Goal: Transaction & Acquisition: Purchase product/service

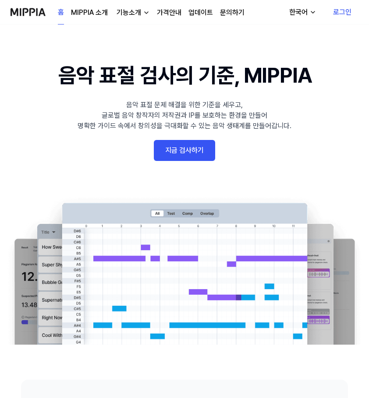
click at [190, 151] on link "지금 검사하기" at bounding box center [184, 150] width 61 height 21
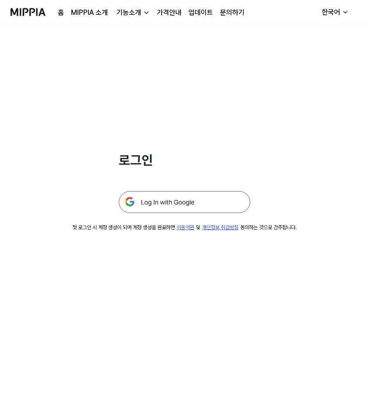
click at [200, 201] on img at bounding box center [184, 202] width 131 height 22
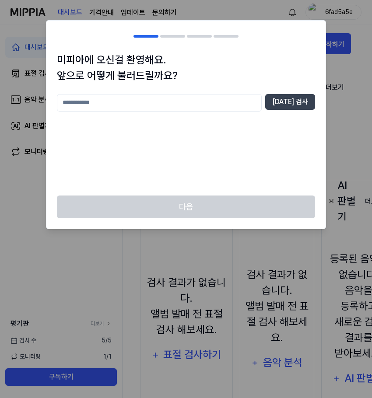
click at [172, 103] on input "text" at bounding box center [159, 103] width 205 height 18
type input "*"
type input "**"
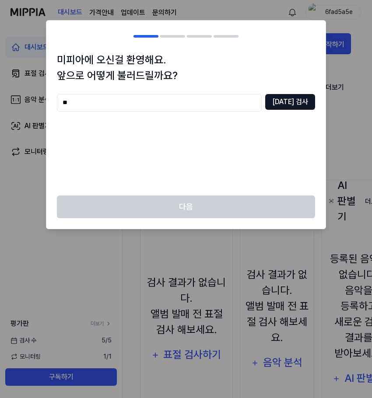
click at [302, 100] on button "중복 검사" at bounding box center [290, 102] width 50 height 16
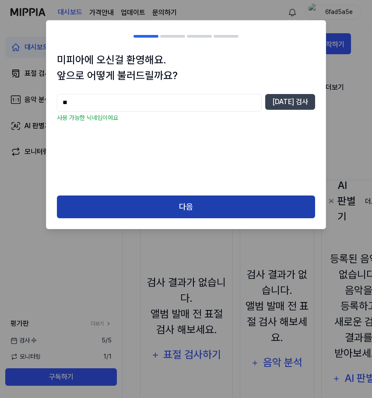
click at [218, 212] on button "다음" at bounding box center [186, 207] width 258 height 23
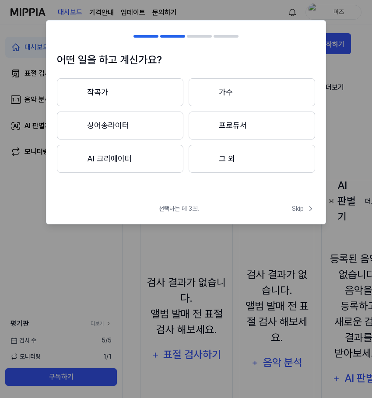
click at [115, 168] on button "AI 크리에이터" at bounding box center [120, 159] width 127 height 28
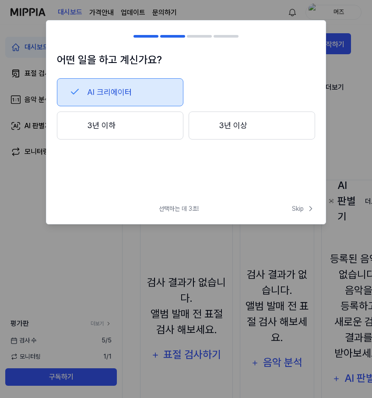
click at [135, 127] on button "3년 이하" at bounding box center [120, 126] width 127 height 28
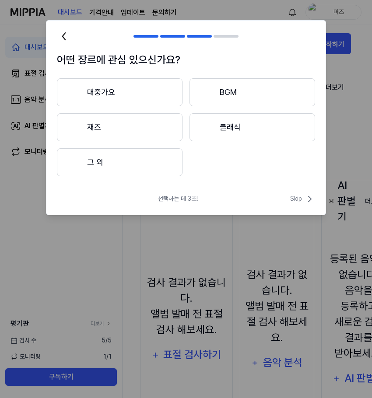
click at [146, 125] on button "재즈" at bounding box center [120, 127] width 126 height 28
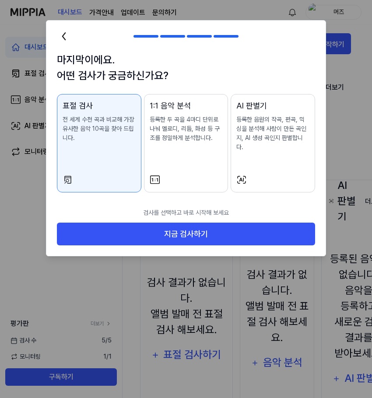
click at [67, 39] on icon at bounding box center [64, 36] width 14 height 14
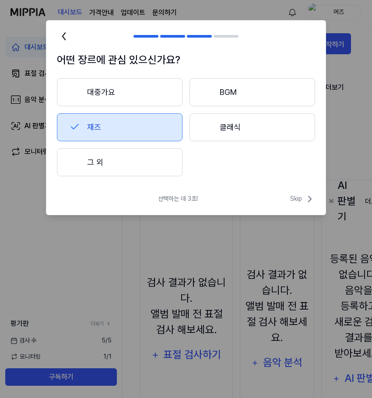
click at [229, 176] on div "대중가요 BGM 재즈 클래식 그 외" at bounding box center [186, 127] width 258 height 98
click at [133, 162] on button "그 외" at bounding box center [120, 162] width 126 height 28
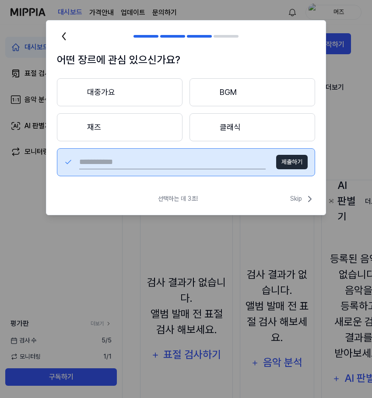
click at [123, 134] on button "재즈" at bounding box center [120, 127] width 126 height 28
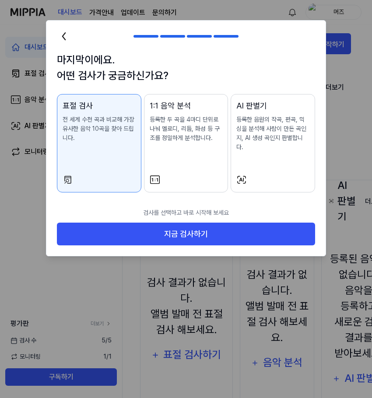
click at [205, 147] on div "1:1 음악 분석 등록한 두 곡을 4마디 단위로 나눠 멜로디, 리듬, 화성 등 구조를 정밀하게 분석합니다." at bounding box center [186, 130] width 73 height 60
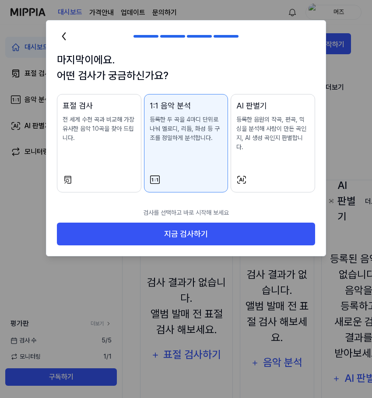
click at [108, 143] on div "표절 검사 전 세계 수천 곡과 비교해 가장 유사한 음악 10곡을 찾아 드립니다." at bounding box center [99, 130] width 73 height 60
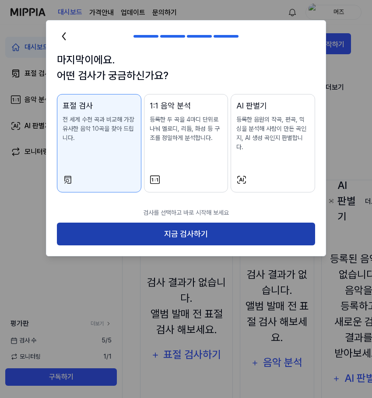
click at [203, 223] on button "지금 검사하기" at bounding box center [186, 234] width 258 height 23
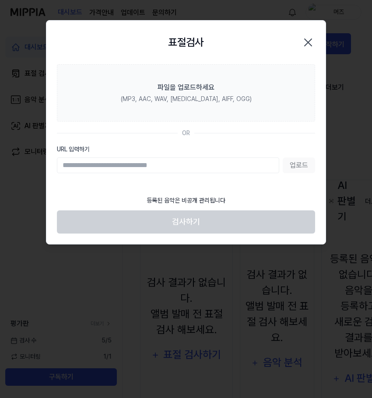
click at [298, 168] on div "업로드" at bounding box center [186, 166] width 258 height 16
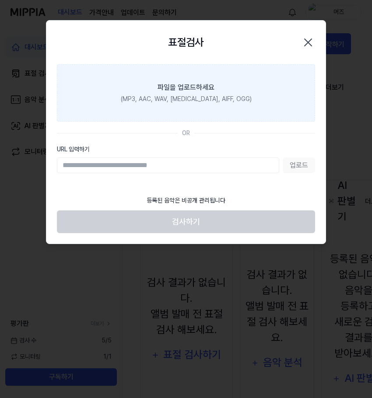
click at [220, 97] on div "(MP3, AAC, WAV, FLAC, AIFF, OGG)" at bounding box center [186, 99] width 131 height 9
click at [0, 0] on input "파일을 업로드하세요 (MP3, AAC, WAV, FLAC, AIFF, OGG)" at bounding box center [0, 0] width 0 height 0
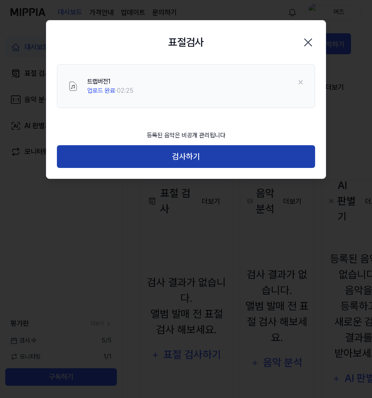
click at [178, 155] on button "검사하기" at bounding box center [186, 156] width 258 height 23
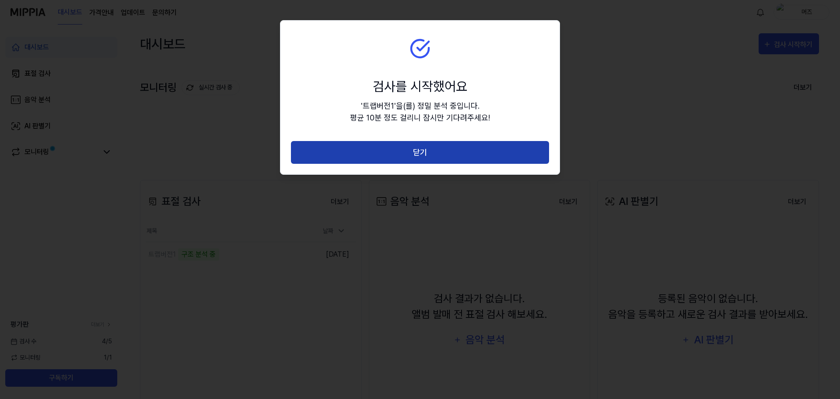
click at [372, 155] on button "닫기" at bounding box center [420, 152] width 258 height 23
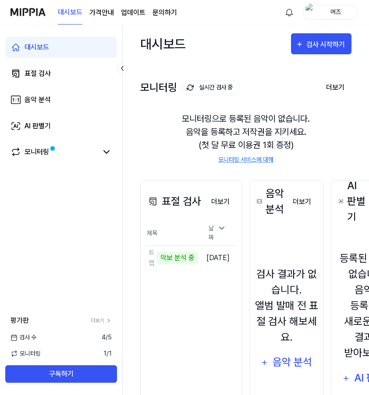
click at [305, 130] on div "모니터링으로 등록된 음악이 없습니다. 음악을 등록하고 저작권을 지키세요. (첫 달 무료 이용권 1회 증정) 모니터링 서비스에 대해" at bounding box center [245, 138] width 211 height 73
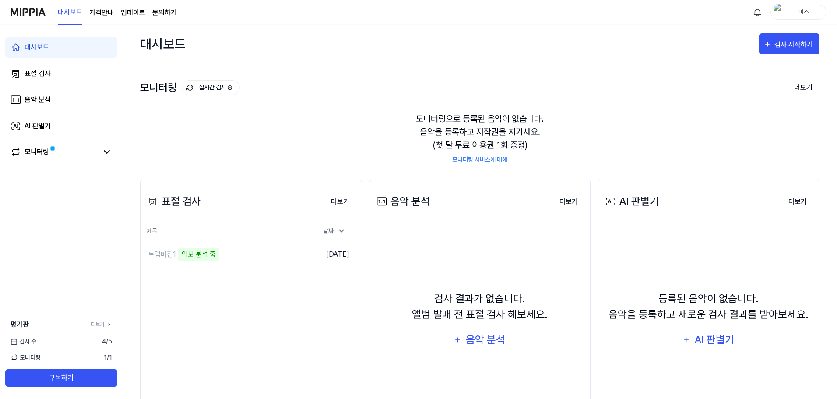
click at [366, 114] on div "모니터링으로 등록된 음악이 없습니다. 음악을 등록하고 저작권을 지키세요. (첫 달 무료 이용권 1회 증정) 모니터링 서비스에 대해" at bounding box center [479, 138] width 679 height 73
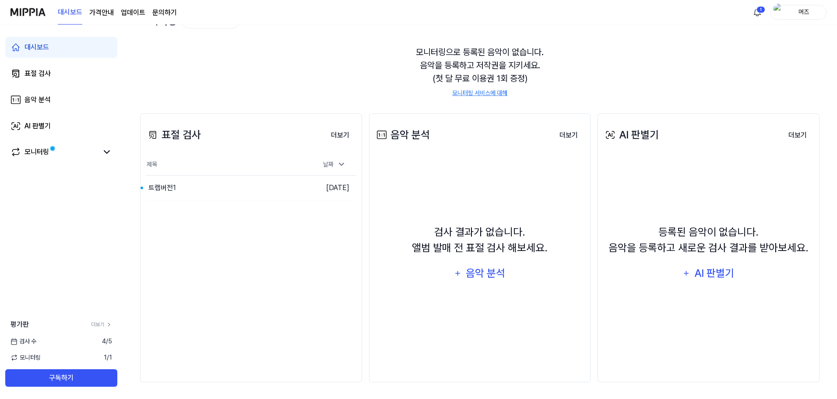
scroll to position [67, 0]
click at [188, 188] on div "트랩버전1" at bounding box center [207, 187] width 122 height 25
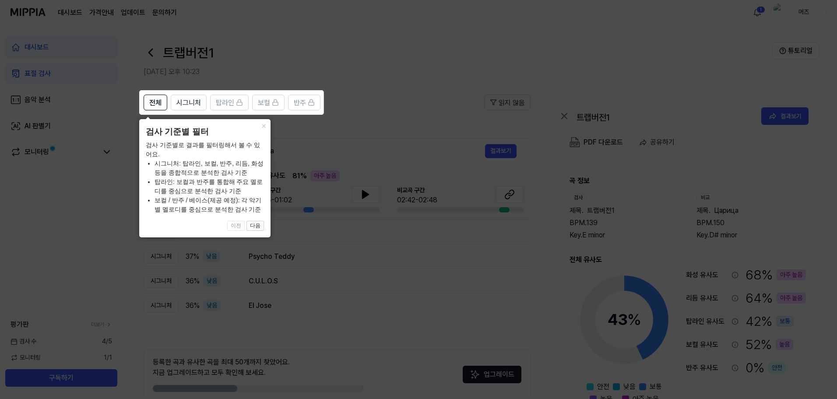
click at [372, 114] on icon at bounding box center [420, 199] width 840 height 399
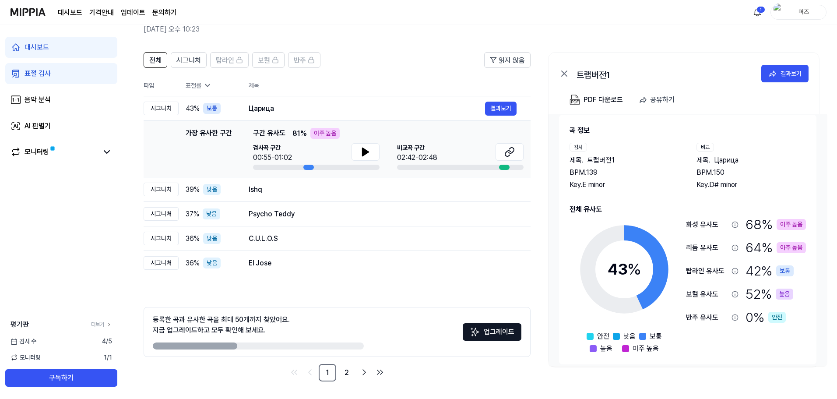
scroll to position [15, 0]
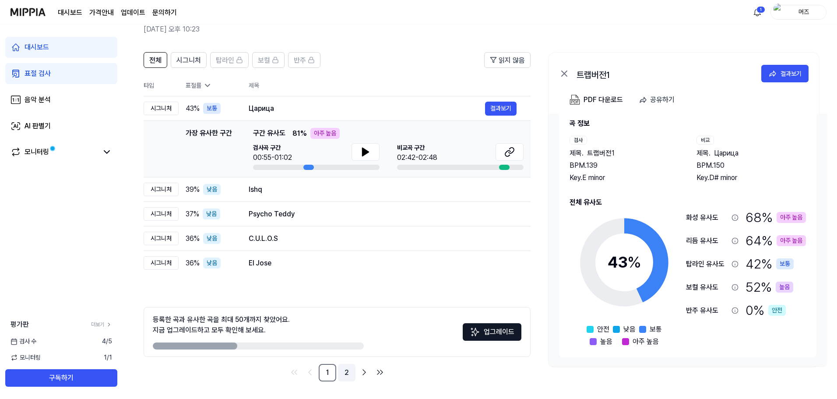
click at [347, 369] on link "2" at bounding box center [347, 373] width 18 height 18
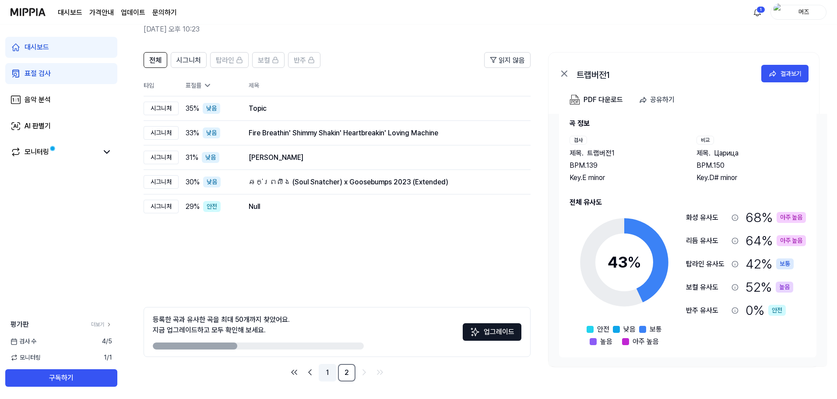
click at [328, 373] on link "1" at bounding box center [328, 373] width 18 height 18
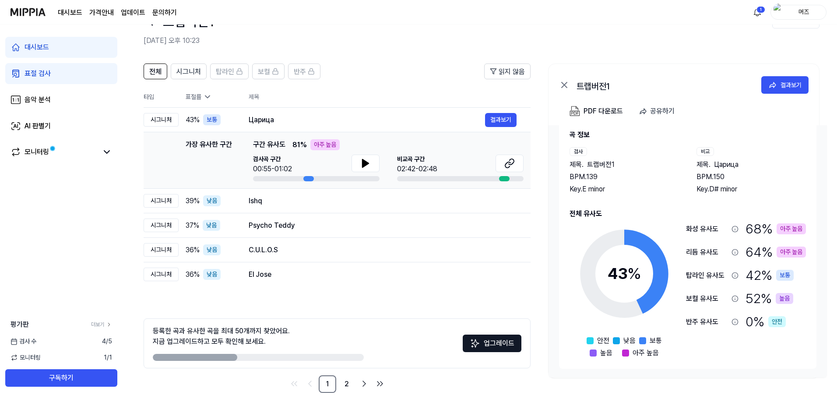
scroll to position [42, 0]
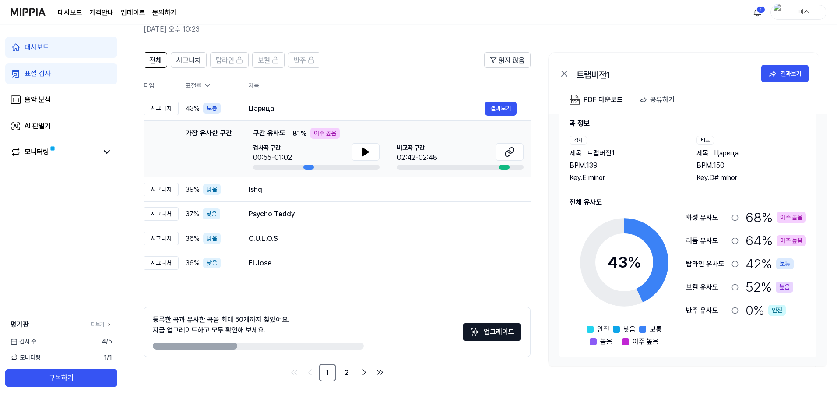
drag, startPoint x: 735, startPoint y: 149, endPoint x: 720, endPoint y: 156, distance: 16.6
click at [372, 156] on span "Царица" at bounding box center [726, 153] width 25 height 11
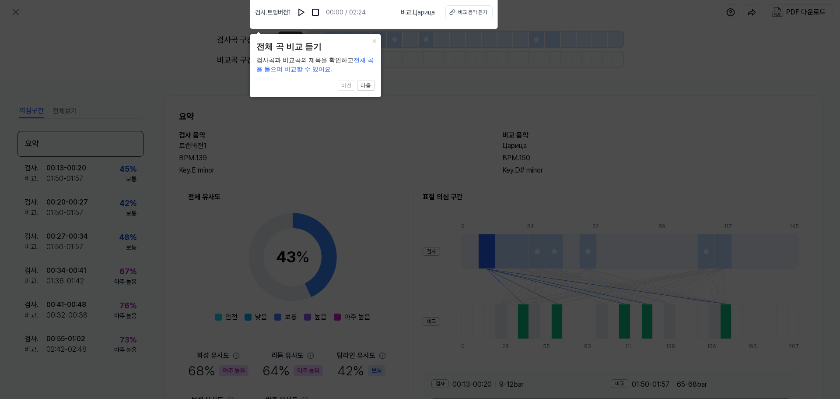
click at [372, 110] on icon at bounding box center [420, 197] width 840 height 403
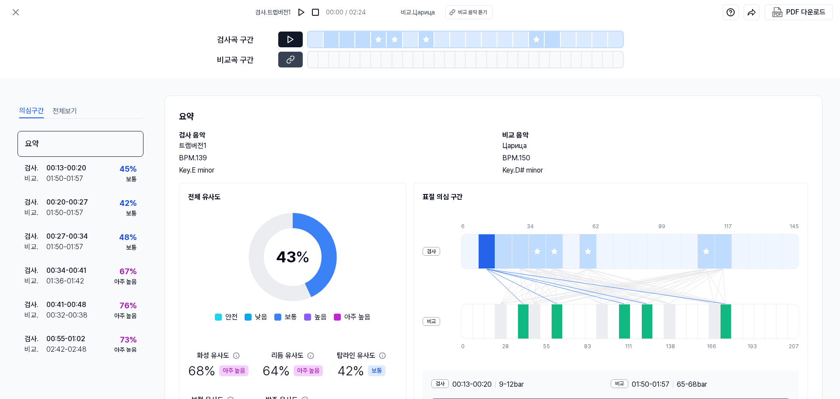
click at [289, 39] on icon at bounding box center [290, 39] width 9 height 9
click at [288, 37] on icon at bounding box center [290, 39] width 5 height 7
click at [305, 15] on img at bounding box center [301, 12] width 9 height 9
click at [372, 113] on h1 "요약" at bounding box center [493, 116] width 629 height 13
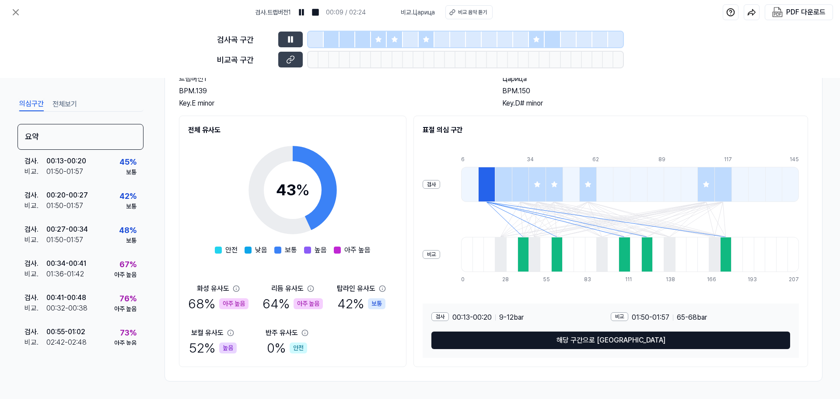
click at [372, 341] on button "해당 구간으로 이동" at bounding box center [611, 340] width 359 height 18
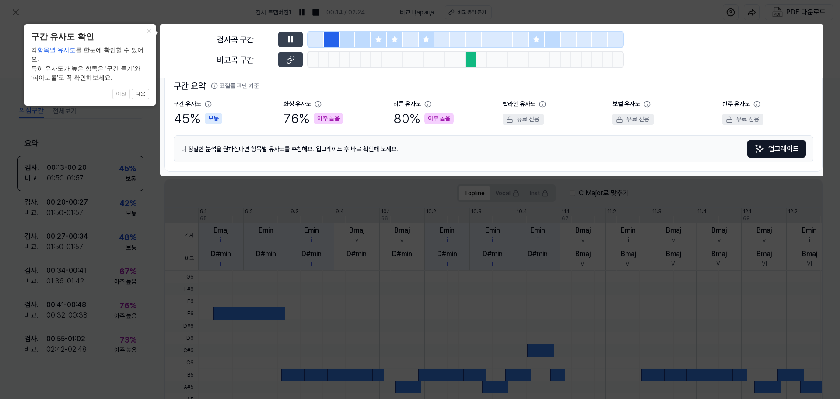
click at [372, 63] on body "검사 . 트랩버전1 00:14 / 02:24 비교 . Царица 비교 음악 듣기 PDF 다운로드 검사곡 구간 비교곡 구간 의심구간 전체보기 …" at bounding box center [420, 199] width 840 height 399
click at [372, 43] on body "검사 . 트랩버전1 00:15 / 02:24 비교 . Царица 비교 음악 듣기 PDF 다운로드 검사곡 구간 비교곡 구간 의심구간 전체보기 …" at bounding box center [420, 199] width 840 height 399
click at [349, 41] on body "검사 . 트랩버전1 00:15 / 02:24 비교 . Царица 비교 음악 듣기 PDF 다운로드 검사곡 구간 비교곡 구간 의심구간 전체보기 …" at bounding box center [420, 199] width 840 height 399
click at [288, 60] on body "검사 . 트랩버전1 00:16 / 02:24 비교 . Царица 비교 음악 듣기 PDF 다운로드 검사곡 구간 비교곡 구간 의심구간 전체보기 …" at bounding box center [420, 199] width 840 height 399
drag, startPoint x: 538, startPoint y: 85, endPoint x: 497, endPoint y: 86, distance: 41.6
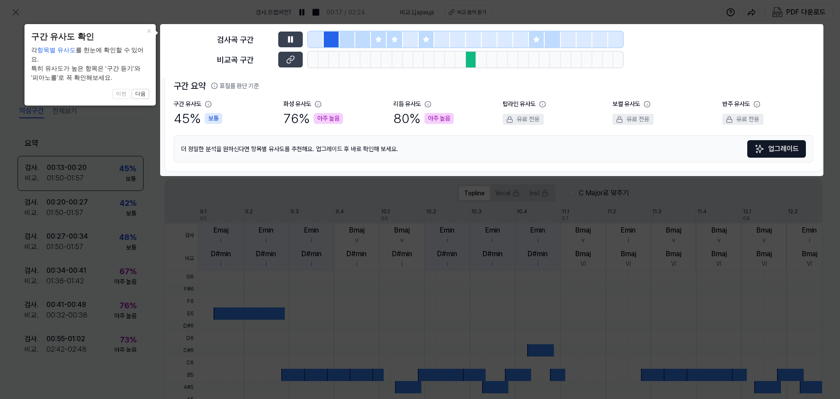
click at [372, 86] on h2 "구간 요약 표절률 판단 기준" at bounding box center [494, 85] width 640 height 13
click at [149, 28] on button "×" at bounding box center [149, 30] width 14 height 12
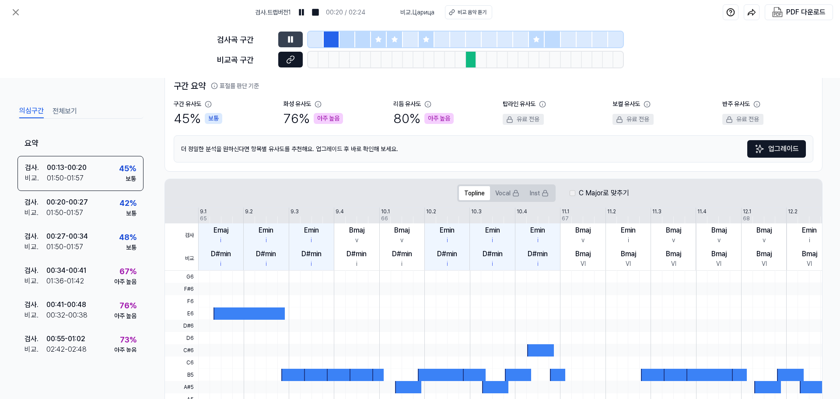
click at [291, 61] on icon at bounding box center [290, 59] width 9 height 9
click at [278, 52] on button at bounding box center [290, 60] width 25 height 16
click at [283, 39] on button at bounding box center [290, 40] width 25 height 16
click at [297, 34] on button at bounding box center [290, 40] width 25 height 16
click at [291, 38] on icon at bounding box center [290, 39] width 9 height 9
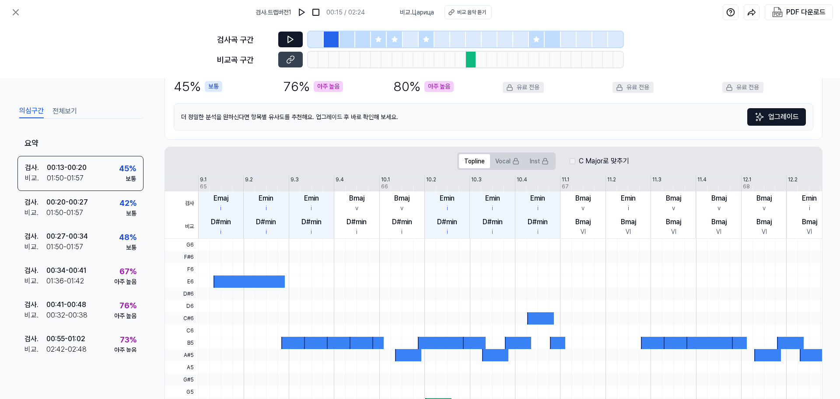
scroll to position [0, 0]
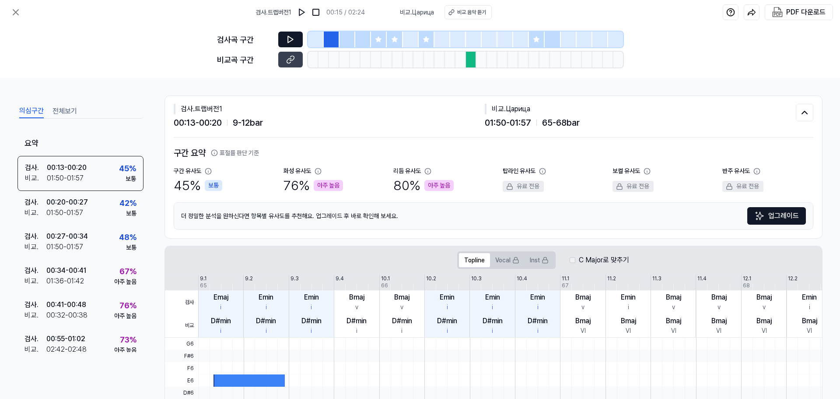
click at [372, 88] on div "의심구간 전체보기 요약 검사 . 00:13 - 00:20 비교 . 01:50 - 01:57 45 % 보통 검사 . 00:20 - 00:27 비…" at bounding box center [420, 238] width 840 height 321
click at [372, 14] on div "비교 음악 듣기" at bounding box center [471, 12] width 29 height 8
drag, startPoint x: 577, startPoint y: 1, endPoint x: 584, endPoint y: -5, distance: 9.0
click at [372, 0] on html "검사 . 트랩버전1 00:15 / 02:24 비교 . Царица 비교 음악 듣기 PDF 다운로드 검사곡 구간 비교곡 구간 의심구간 전체보기 …" at bounding box center [420, 199] width 840 height 399
click at [372, 4] on div "검사 . 트랩버전1 00:15 / 02:24 비교 . Царица 비교 음악 듣기 PDF 다운로드" at bounding box center [420, 12] width 840 height 25
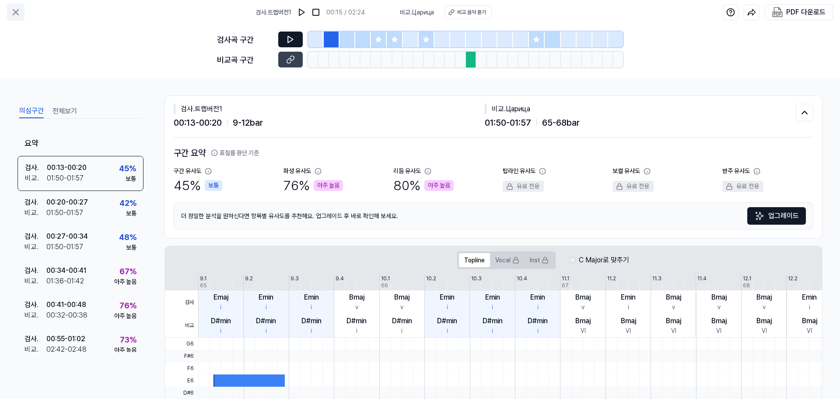
click at [18, 13] on icon at bounding box center [16, 12] width 11 height 11
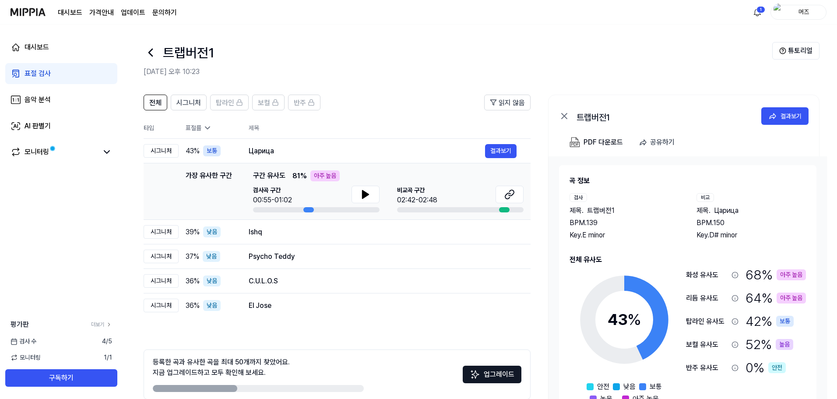
click at [49, 71] on div "표절 검사" at bounding box center [38, 73] width 26 height 11
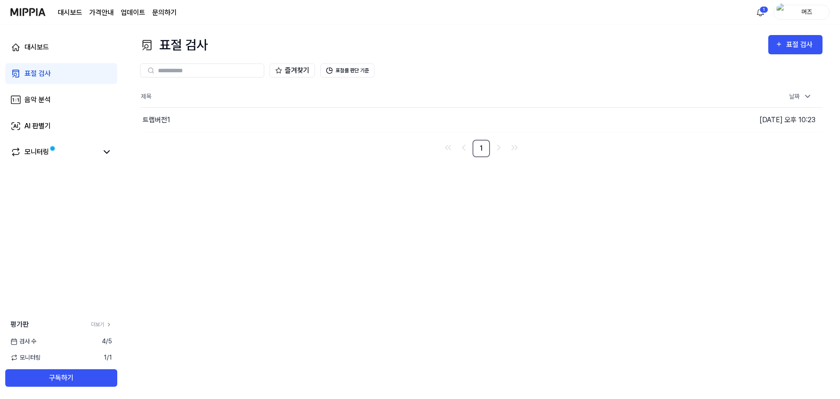
drag, startPoint x: 615, startPoint y: 225, endPoint x: 511, endPoint y: 137, distance: 136.0
click at [372, 225] on div "표절 검사 표절 검사 표절 검사 음악 분석 AI 판별기 즐겨찾기 표절률 판단 기준 제목 날짜 트랩버전1 이동하기 2025.08.13 오후 10…" at bounding box center [482, 212] width 718 height 374
click at [372, 44] on div "표절 검사" at bounding box center [801, 44] width 29 height 11
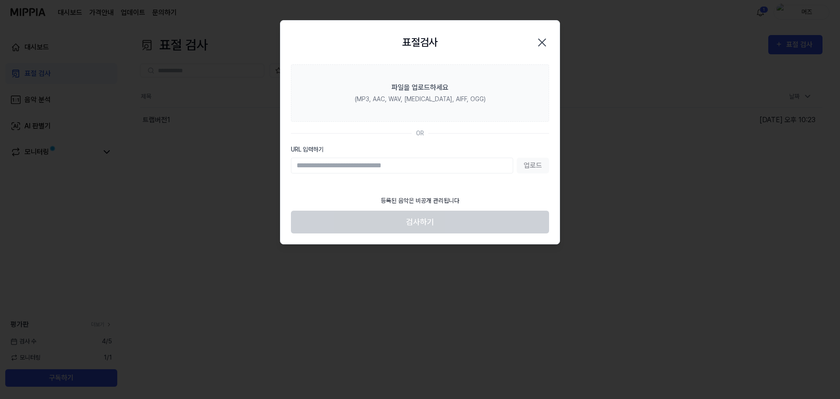
click at [372, 168] on input "URL 입력하기" at bounding box center [402, 166] width 222 height 16
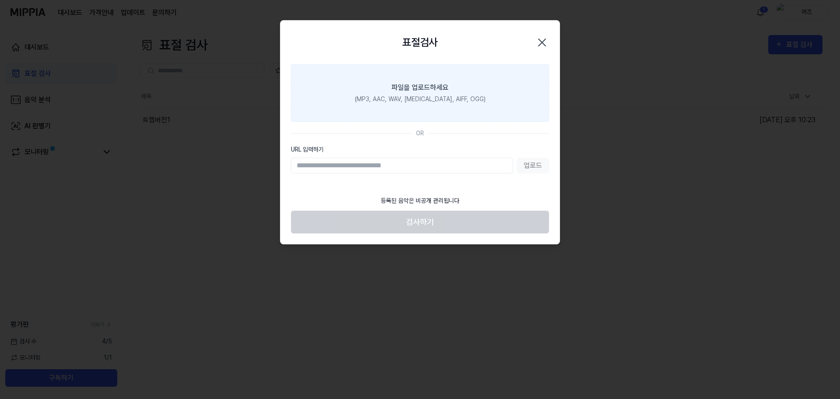
click at [372, 104] on label "파일을 업로드하세요 (MP3, AAC, WAV, FLAC, AIFF, OGG)" at bounding box center [420, 92] width 258 height 57
click at [0, 0] on input "파일을 업로드하세요 (MP3, AAC, WAV, FLAC, AIFF, OGG)" at bounding box center [0, 0] width 0 height 0
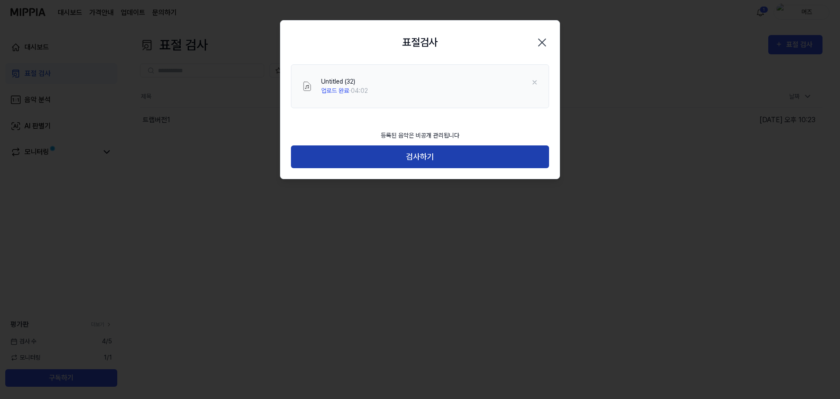
click at [372, 158] on button "검사하기" at bounding box center [420, 156] width 258 height 23
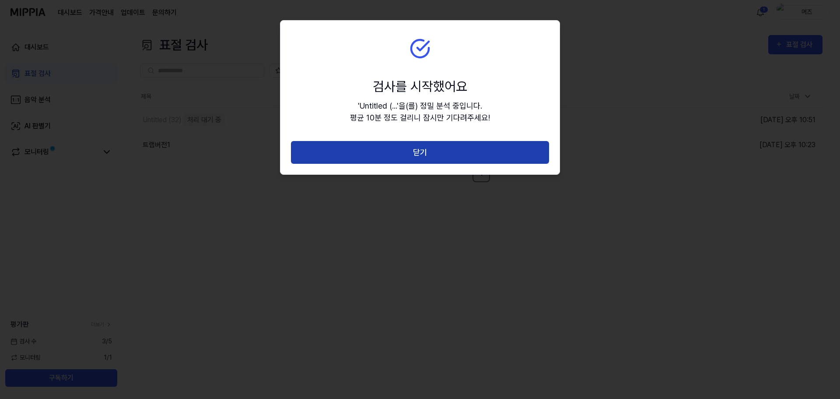
click at [372, 152] on button "닫기" at bounding box center [420, 152] width 258 height 23
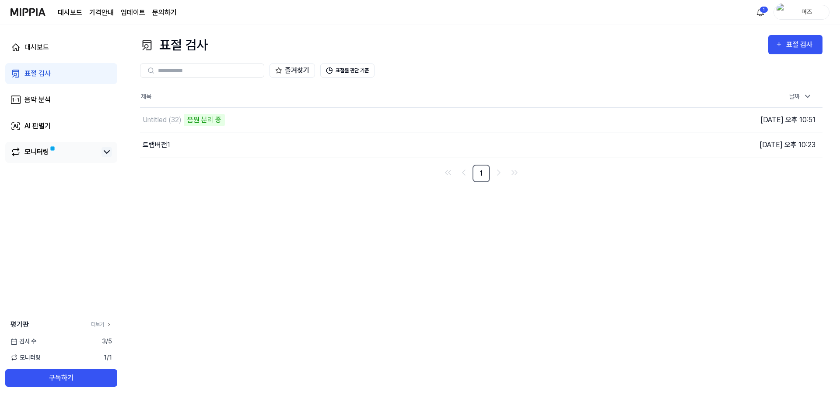
click at [104, 151] on icon at bounding box center [107, 152] width 11 height 11
click at [372, 281] on div "표절 검사 표절 검사 표절 검사 음악 분석 AI 판별기 즐겨찾기 표절률 판단 기준 제목 날짜 Untitled (32) 악보 분석 중 이동하기 …" at bounding box center [482, 212] width 718 height 374
drag, startPoint x: 390, startPoint y: 186, endPoint x: 330, endPoint y: 164, distance: 64.0
click at [372, 183] on div "표절 검사 표절 검사 표절 검사 음악 분석 AI 판별기 즐겨찾기 표절률 판단 기준 제목 날짜 Untitled (32) 0% 이동하기 2025.…" at bounding box center [482, 212] width 718 height 374
click at [171, 116] on div "Untitled (32)" at bounding box center [162, 120] width 39 height 11
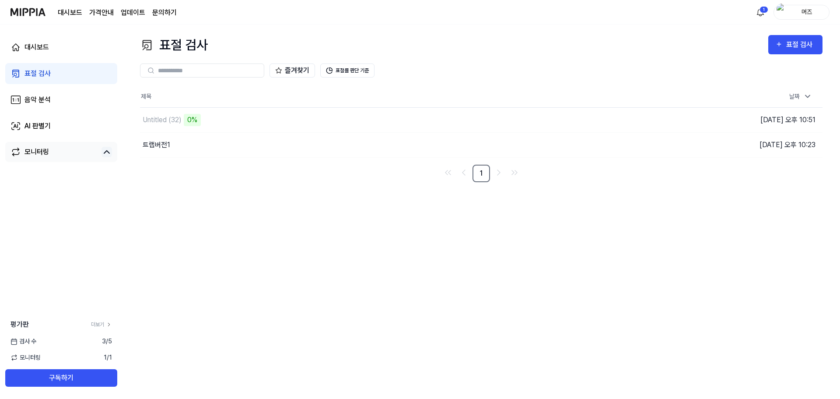
click at [279, 104] on th "제목" at bounding box center [396, 96] width 512 height 21
click at [165, 120] on div "Untitled (32)" at bounding box center [162, 120] width 39 height 11
click at [372, 119] on td "Untitled (32) 0% 이동하기" at bounding box center [396, 120] width 512 height 25
click at [372, 120] on td "Untitled (32) 0% 이동하기" at bounding box center [396, 120] width 512 height 25
click at [161, 120] on div "Untitled (32)" at bounding box center [162, 120] width 39 height 11
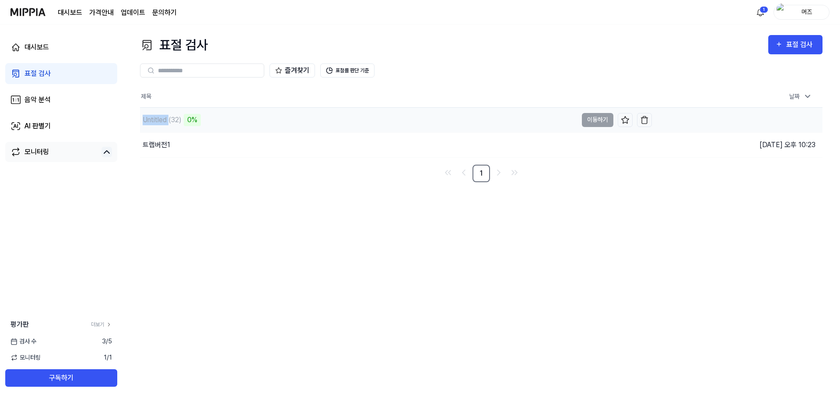
click at [161, 120] on div "Untitled (32)" at bounding box center [162, 120] width 39 height 11
click at [198, 117] on div "0%" at bounding box center [192, 120] width 17 height 12
drag, startPoint x: 198, startPoint y: 117, endPoint x: 165, endPoint y: 148, distance: 45.5
click at [181, 128] on div "Untitled (32) 0%" at bounding box center [396, 120] width 512 height 25
click at [168, 141] on div "트랩버전1" at bounding box center [157, 145] width 28 height 11
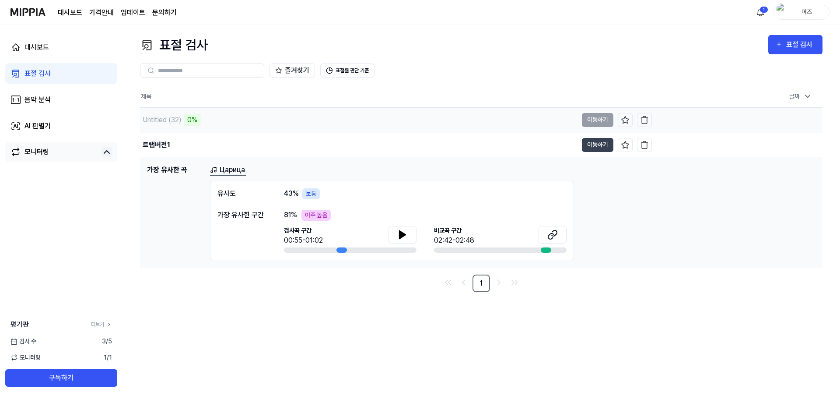
drag, startPoint x: 178, startPoint y: 118, endPoint x: 78, endPoint y: 86, distance: 104.2
click at [178, 118] on div "Untitled (32)" at bounding box center [162, 120] width 39 height 11
click at [58, 71] on link "표절 검사" at bounding box center [61, 73] width 112 height 21
click at [42, 71] on div "표절 검사" at bounding box center [38, 73] width 26 height 11
click at [252, 287] on nav "1" at bounding box center [481, 283] width 683 height 18
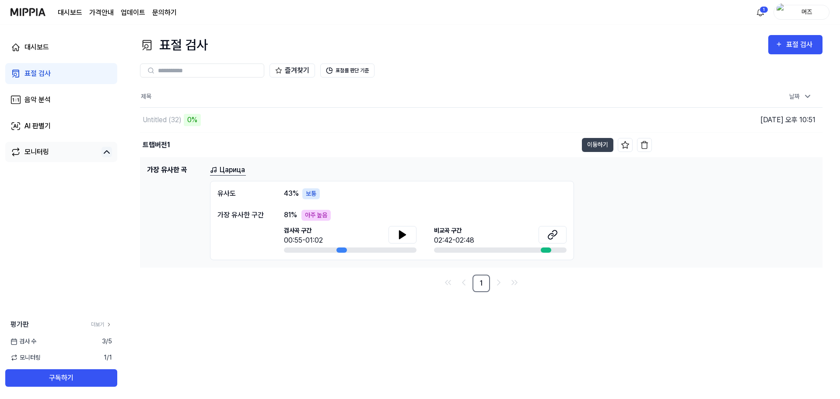
click at [41, 71] on div "표절 검사" at bounding box center [38, 73] width 26 height 11
drag, startPoint x: 557, startPoint y: 107, endPoint x: 563, endPoint y: 107, distance: 5.7
click at [372, 108] on div "Untitled (32) 0%" at bounding box center [359, 120] width 438 height 25
click at [372, 87] on th "제목" at bounding box center [396, 96] width 512 height 21
click at [183, 119] on div "Untitled (32)" at bounding box center [359, 120] width 438 height 25
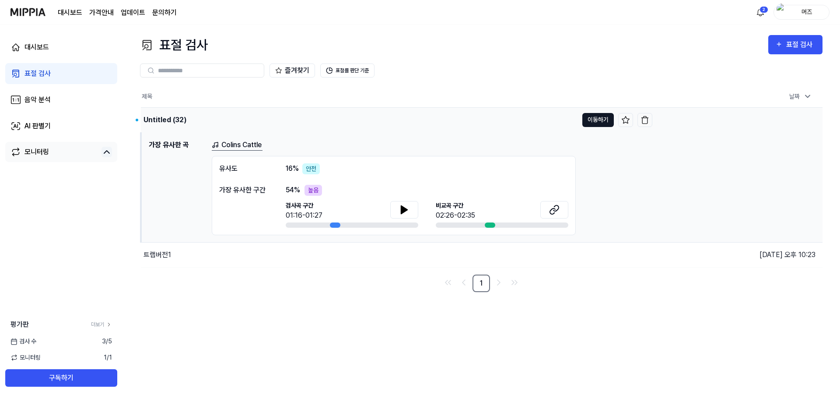
click at [372, 120] on button "이동하기" at bounding box center [599, 120] width 32 height 14
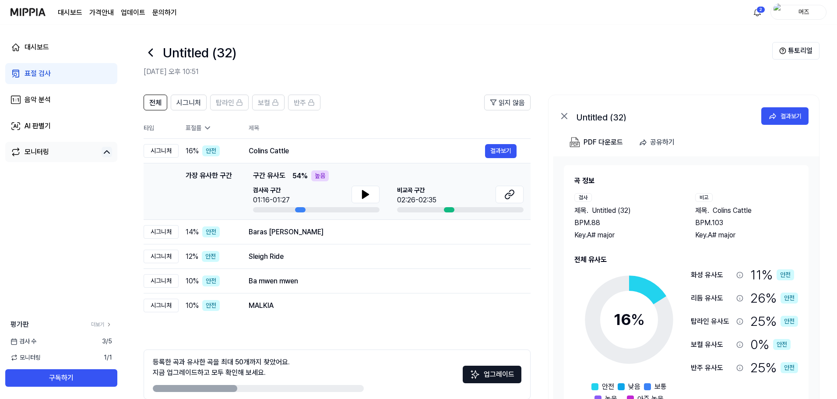
click at [320, 176] on div "높음" at bounding box center [320, 175] width 18 height 11
click at [370, 193] on icon at bounding box center [365, 194] width 11 height 11
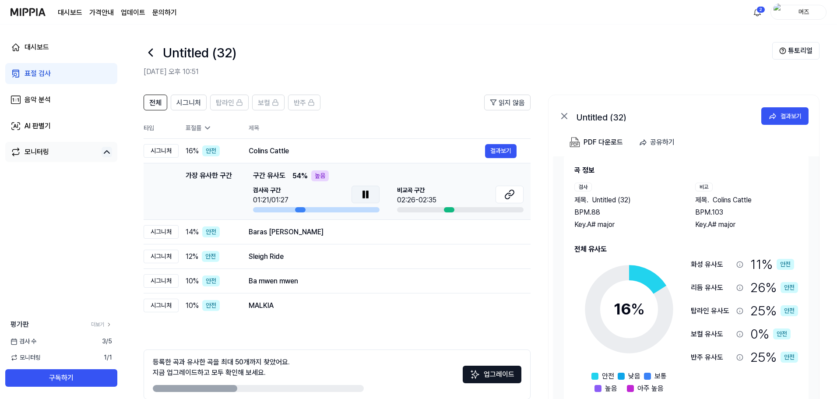
scroll to position [15, 0]
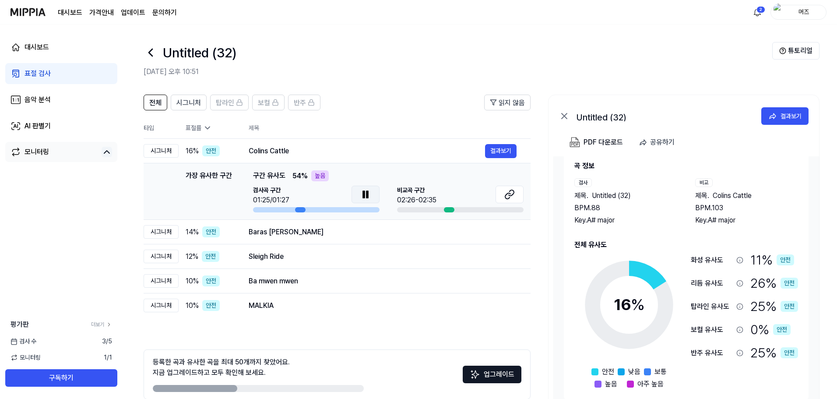
drag, startPoint x: 370, startPoint y: 194, endPoint x: 380, endPoint y: 193, distance: 9.2
click at [370, 194] on icon at bounding box center [365, 194] width 11 height 11
click at [372, 194] on icon at bounding box center [509, 194] width 11 height 11
click at [372, 71] on h2 "2025.08.13 오후 10:51" at bounding box center [458, 72] width 629 height 11
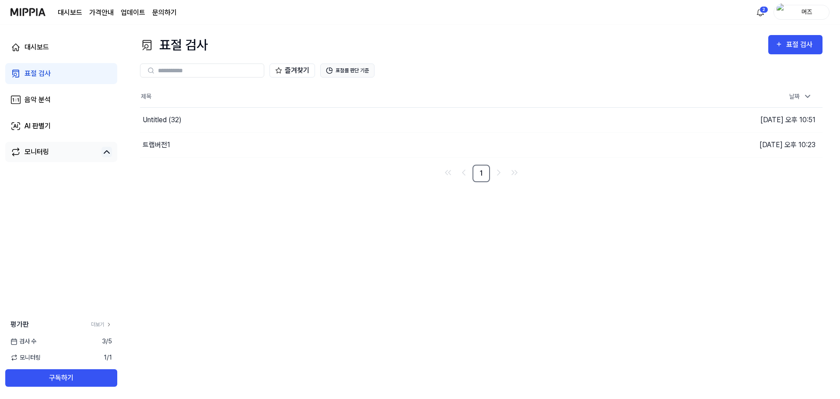
click at [352, 71] on button "표절률 판단 기준" at bounding box center [347, 70] width 54 height 14
drag, startPoint x: 329, startPoint y: 69, endPoint x: 334, endPoint y: 69, distance: 5.3
click at [330, 69] on icon at bounding box center [329, 70] width 7 height 7
click at [353, 70] on button "표절률 판단 기준" at bounding box center [347, 70] width 54 height 14
click at [372, 120] on button "이동하기" at bounding box center [598, 120] width 32 height 14
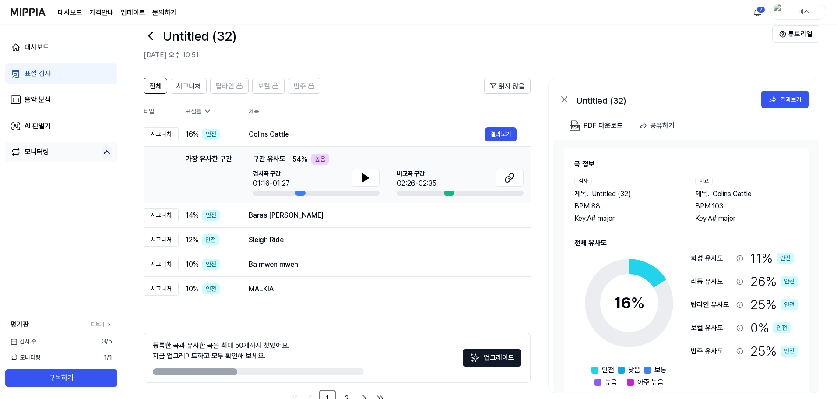
scroll to position [42, 0]
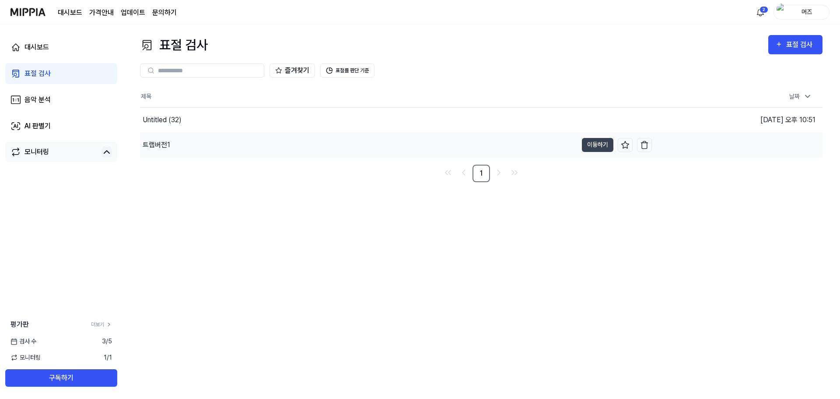
click at [185, 144] on div "트랩버전1" at bounding box center [359, 145] width 438 height 25
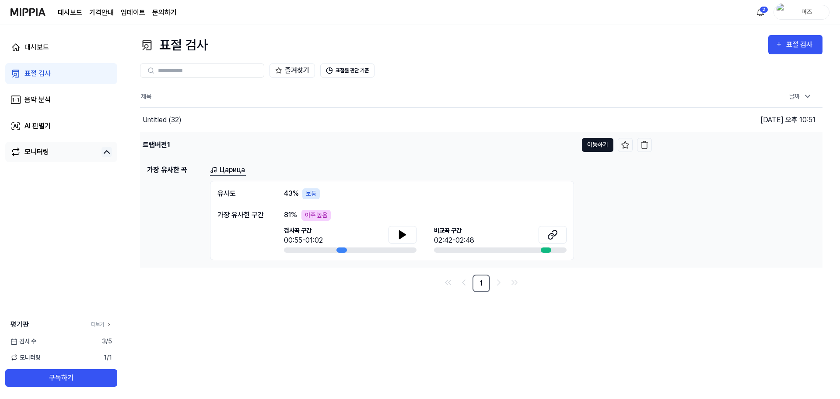
click at [372, 141] on button "이동하기" at bounding box center [598, 145] width 32 height 14
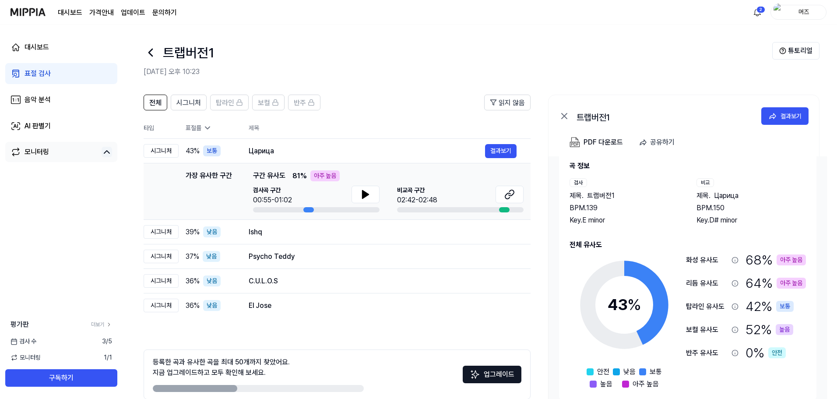
click at [372, 40] on header "트랩버전1 2025.08.13 오후 10:23 튜토리얼" at bounding box center [480, 55] width 714 height 61
click at [278, 9] on div "대시보드 가격안내 업데이트 문의하기 2 머즈" at bounding box center [419, 12] width 816 height 24
click at [372, 114] on header "전체 시그니처 탑라인 보컬 반주 읽지 않음" at bounding box center [337, 106] width 387 height 23
click at [43, 74] on div "표절 검사" at bounding box center [38, 73] width 26 height 11
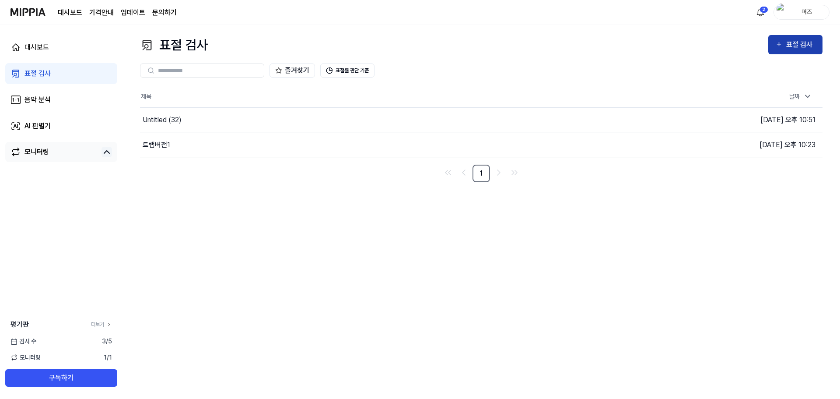
click at [372, 45] on div "표절 검사" at bounding box center [801, 44] width 29 height 11
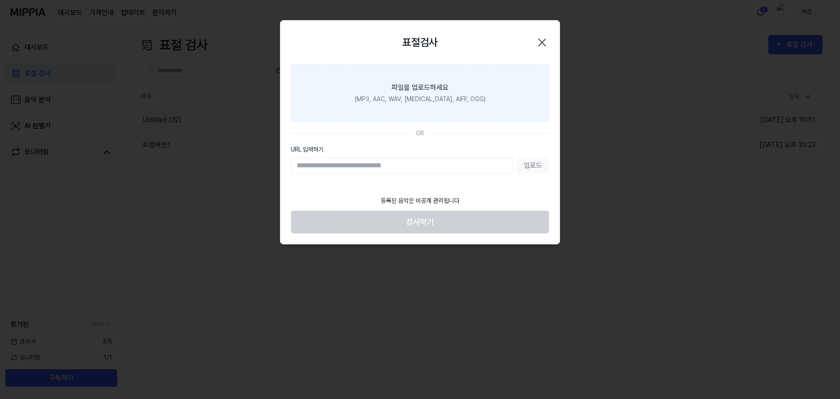
click at [372, 97] on div "(MP3, AAC, WAV, FLAC, AIFF, OGG)" at bounding box center [420, 99] width 131 height 9
click at [0, 0] on input "파일을 업로드하세요 (MP3, AAC, WAV, FLAC, AIFF, OGG)" at bounding box center [0, 0] width 0 height 0
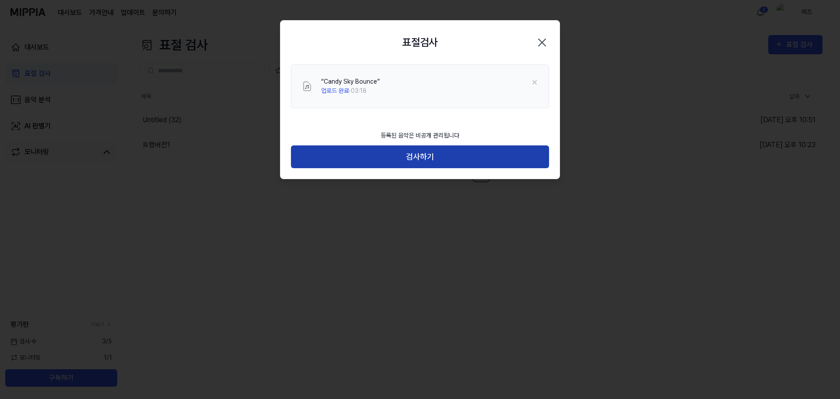
click at [372, 158] on button "검사하기" at bounding box center [420, 156] width 258 height 23
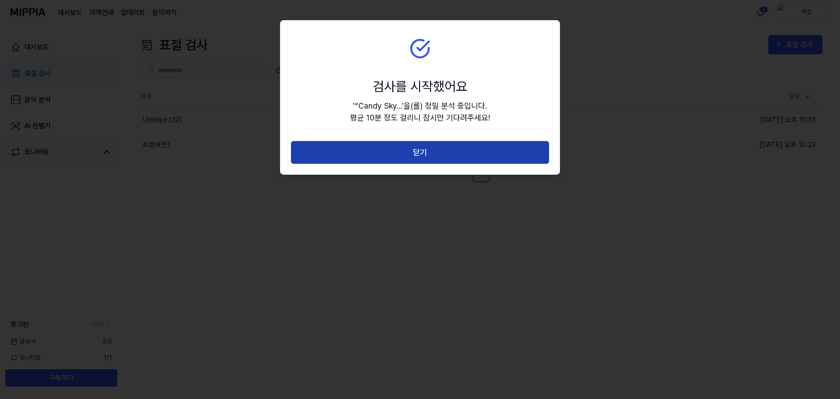
click at [372, 144] on button "닫기" at bounding box center [420, 152] width 258 height 23
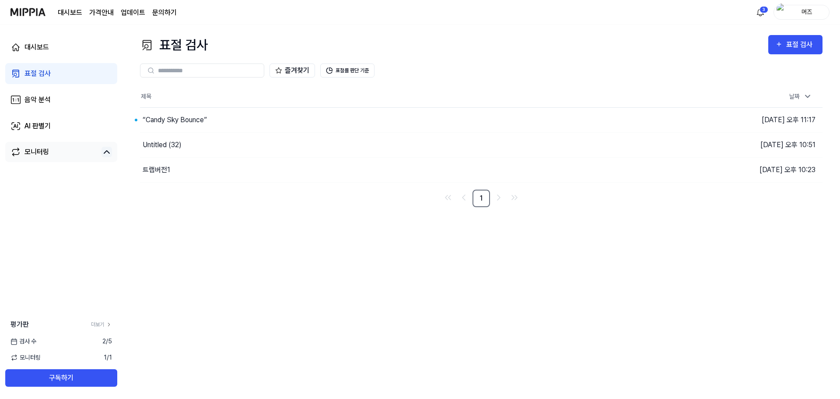
click at [372, 55] on div "즐겨찾기 표절률 판단 기준" at bounding box center [481, 71] width 683 height 32
click at [372, 122] on button "이동하기" at bounding box center [598, 120] width 32 height 14
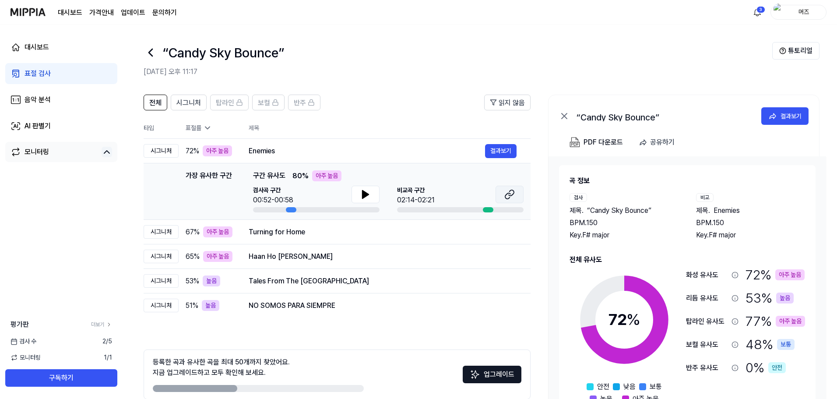
click at [372, 198] on icon at bounding box center [507, 196] width 5 height 6
click at [363, 194] on icon at bounding box center [365, 194] width 6 height 8
click at [297, 257] on div "Haan Ho Gayi Galti" at bounding box center [367, 256] width 236 height 11
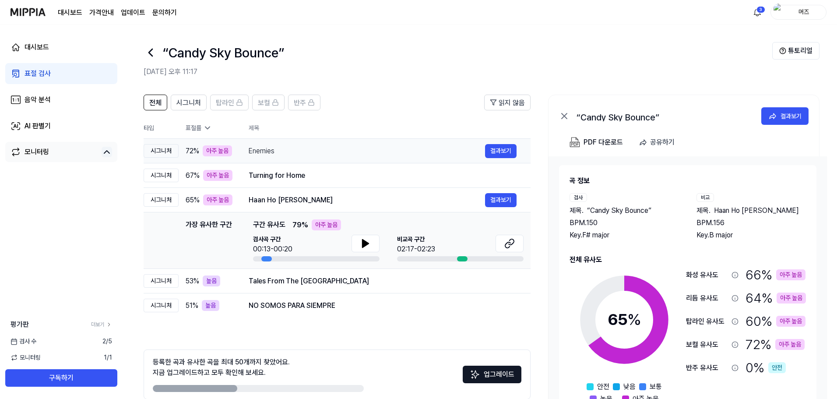
click at [298, 149] on div "Enemies" at bounding box center [367, 151] width 236 height 11
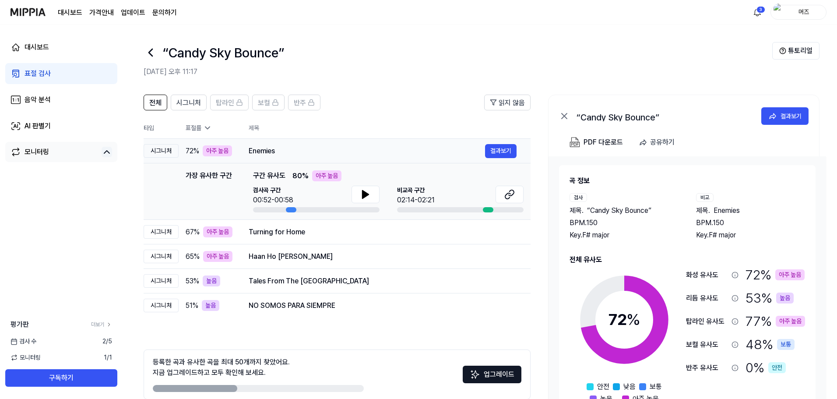
click at [283, 150] on div "Enemies" at bounding box center [367, 151] width 236 height 11
click at [275, 232] on div "Turning for Home" at bounding box center [367, 232] width 236 height 11
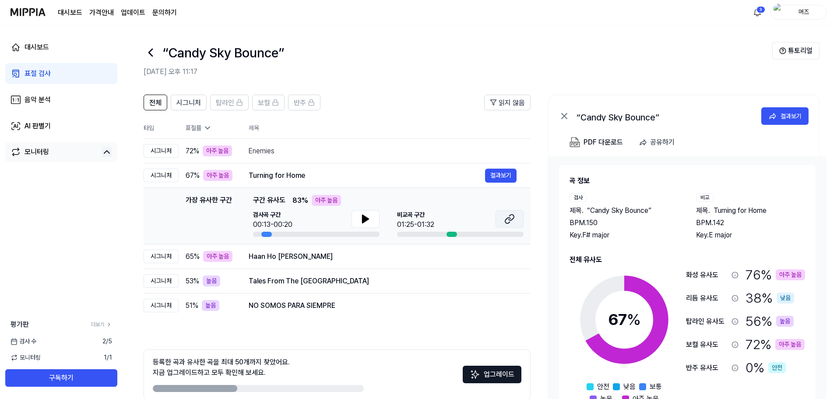
click at [372, 214] on button at bounding box center [510, 219] width 28 height 18
click at [361, 218] on icon at bounding box center [365, 219] width 11 height 11
click at [369, 217] on icon at bounding box center [365, 219] width 11 height 11
click at [372, 260] on button "결과보기" at bounding box center [501, 257] width 32 height 14
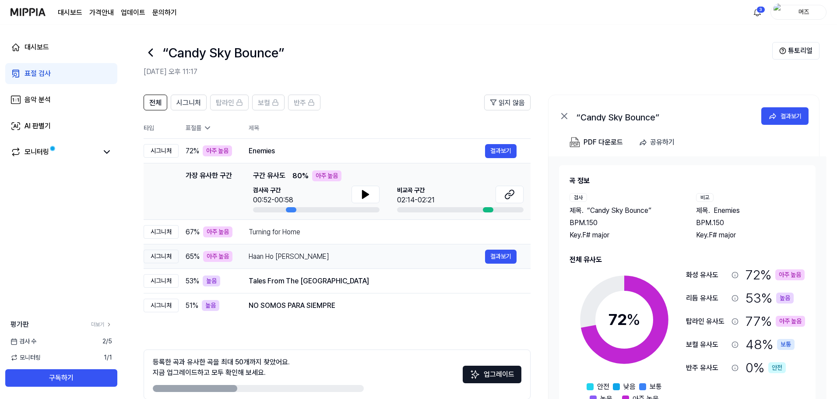
drag, startPoint x: 496, startPoint y: 258, endPoint x: 433, endPoint y: 259, distance: 63.0
click at [372, 259] on div "Haan Ho Gayi Galti 결과보기" at bounding box center [383, 257] width 268 height 14
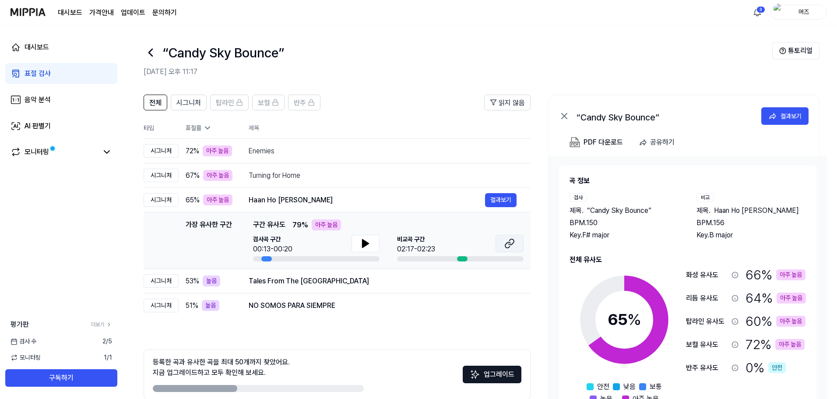
click at [372, 244] on icon at bounding box center [507, 245] width 5 height 6
click at [363, 243] on icon at bounding box center [365, 243] width 6 height 8
click at [372, 281] on button "결과보기" at bounding box center [501, 281] width 32 height 14
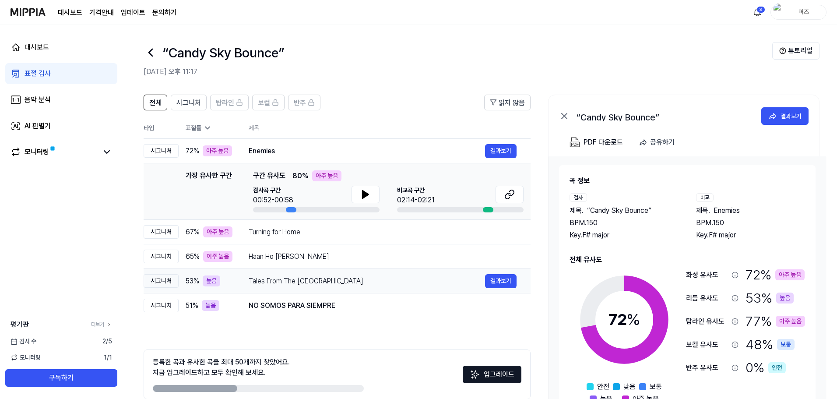
click at [359, 283] on div "Tales From The Animal Kingdom" at bounding box center [367, 281] width 236 height 11
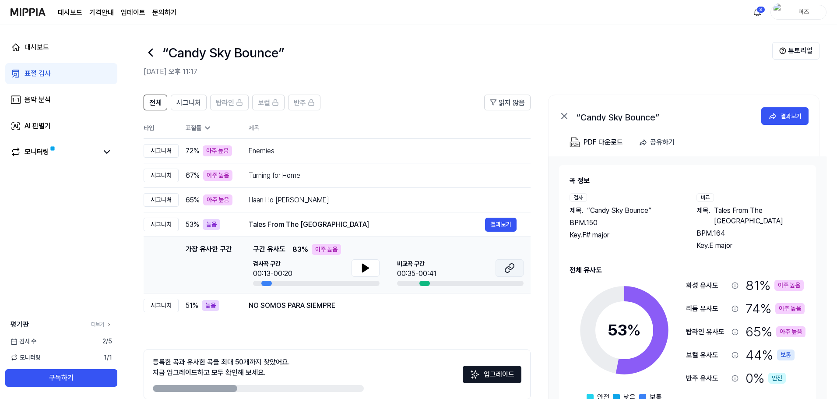
click at [372, 271] on button at bounding box center [510, 268] width 28 height 18
click at [325, 151] on div "Enemies" at bounding box center [367, 151] width 236 height 11
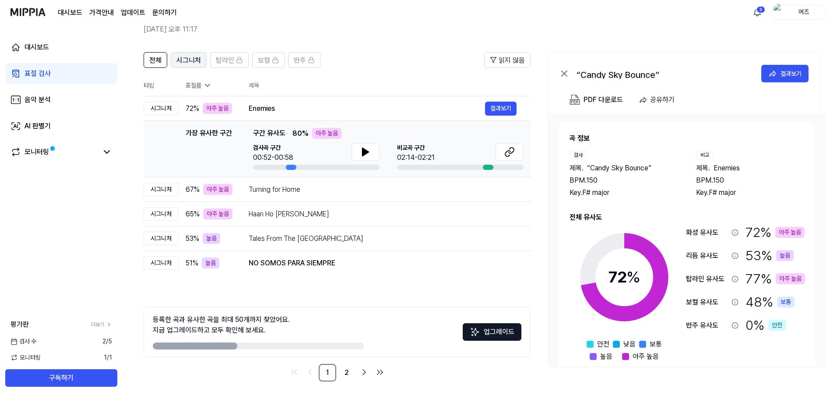
click at [194, 61] on span "시그니처" at bounding box center [188, 60] width 25 height 11
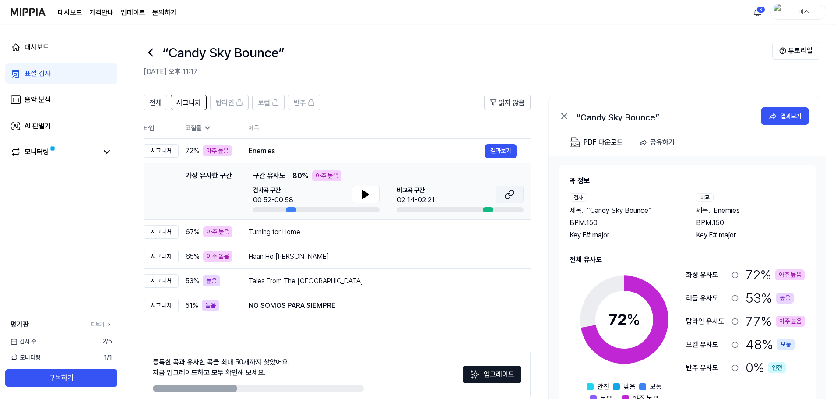
click at [372, 195] on button at bounding box center [510, 195] width 28 height 18
click at [70, 77] on link "표절 검사" at bounding box center [61, 73] width 112 height 21
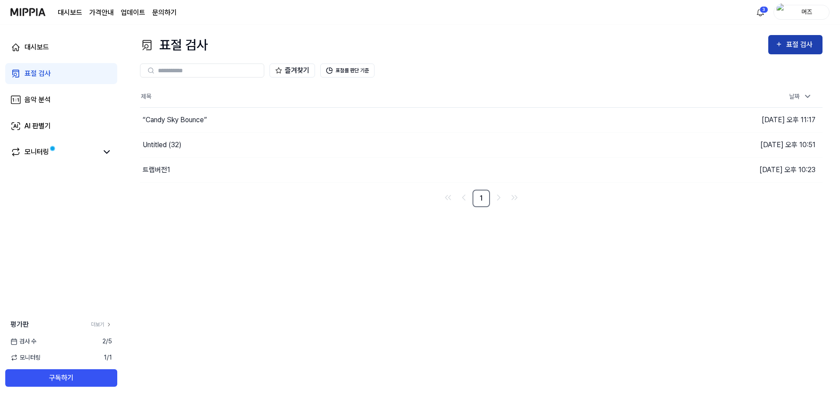
click at [372, 37] on button "표절 검사" at bounding box center [796, 44] width 54 height 19
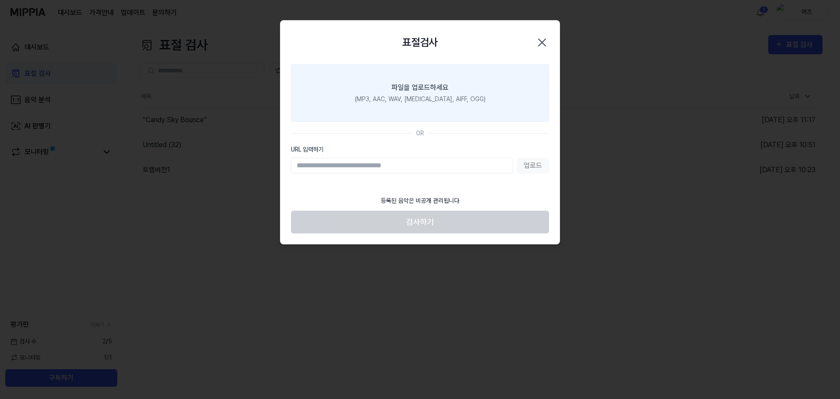
click at [372, 85] on div "파일을 업로드하세요" at bounding box center [420, 87] width 57 height 11
click at [0, 0] on input "파일을 업로드하세요 (MP3, AAC, WAV, FLAC, AIFF, OGG)" at bounding box center [0, 0] width 0 height 0
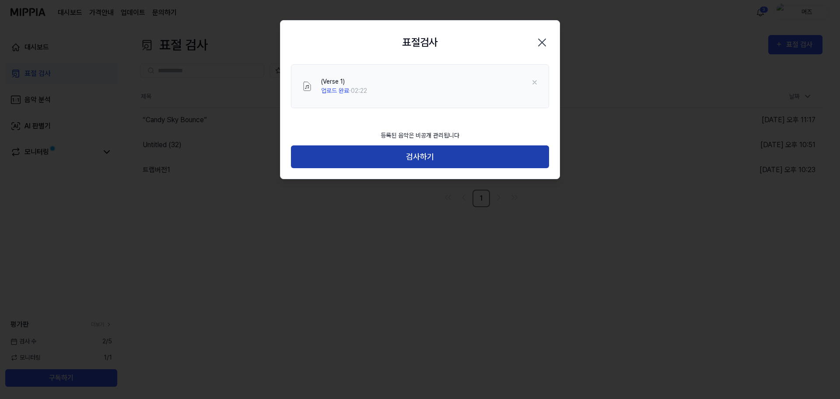
click at [372, 156] on button "검사하기" at bounding box center [420, 156] width 258 height 23
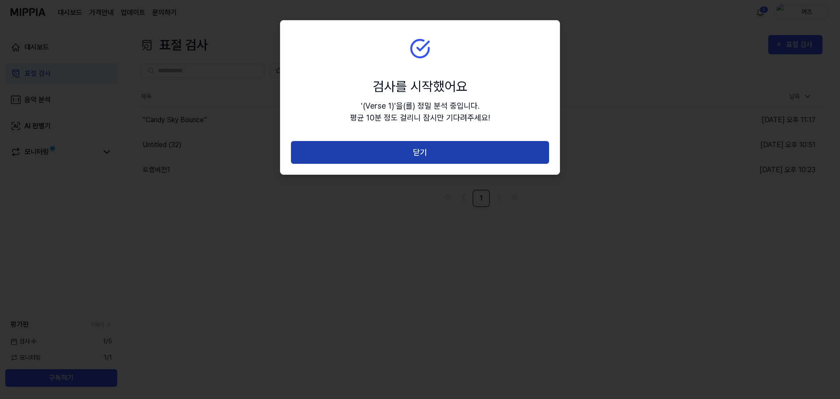
click at [372, 143] on button "닫기" at bounding box center [420, 152] width 258 height 23
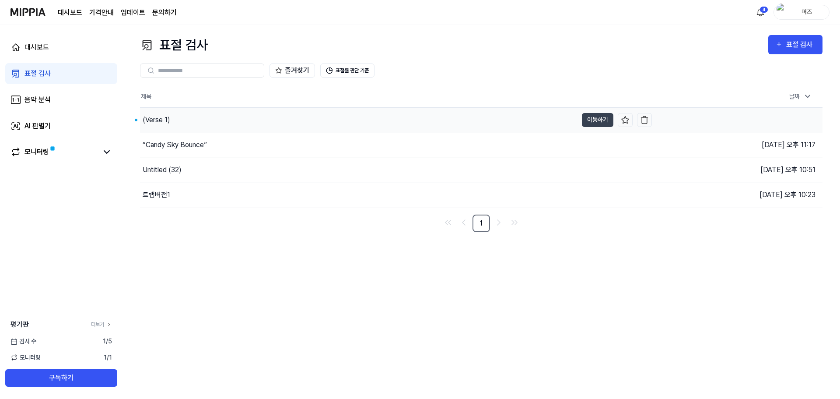
click at [205, 113] on div "(Verse 1)" at bounding box center [359, 120] width 438 height 25
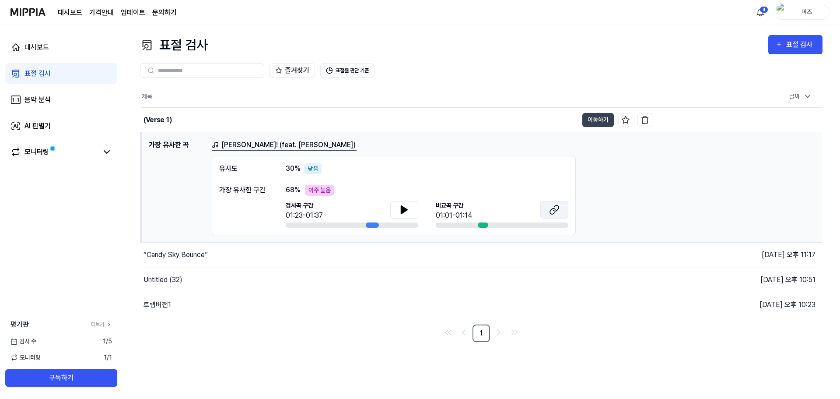
click at [372, 211] on button at bounding box center [555, 210] width 28 height 18
click at [197, 280] on div "Untitled (32)" at bounding box center [359, 279] width 437 height 25
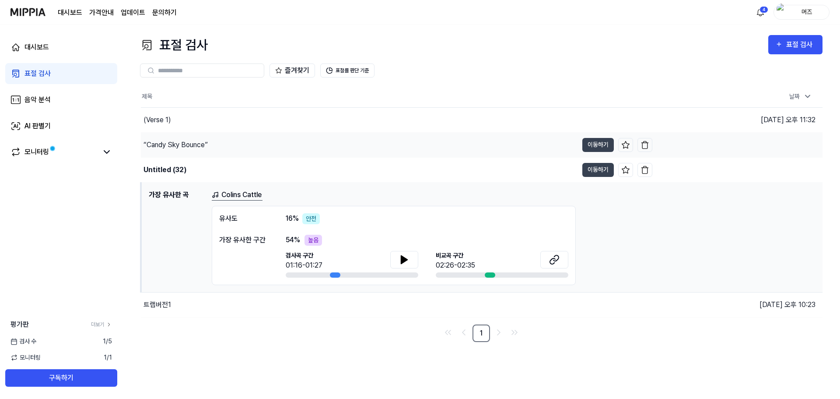
click at [217, 143] on div "“Candy Sky Bounce”" at bounding box center [359, 145] width 437 height 25
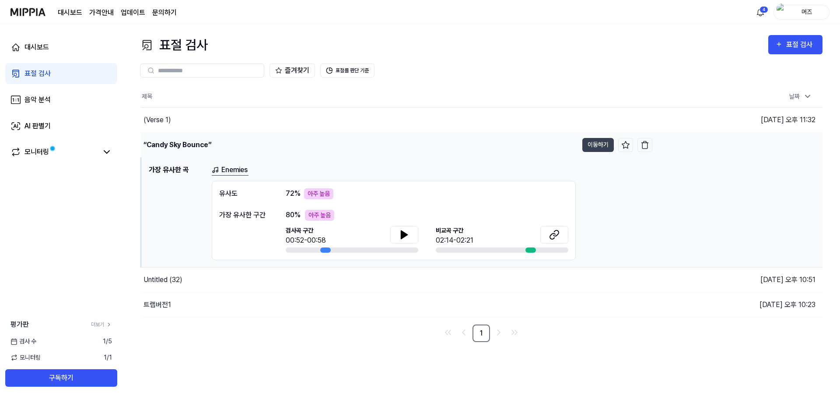
click at [186, 143] on div "“Candy Sky Bounce”" at bounding box center [178, 145] width 68 height 11
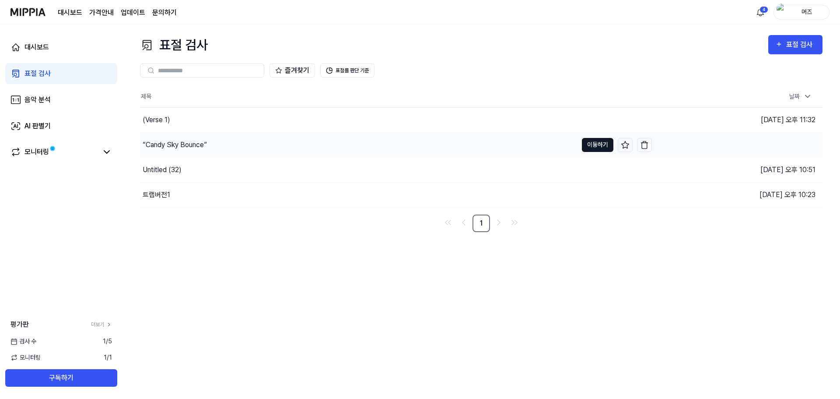
click at [372, 140] on button "이동하기" at bounding box center [598, 145] width 32 height 14
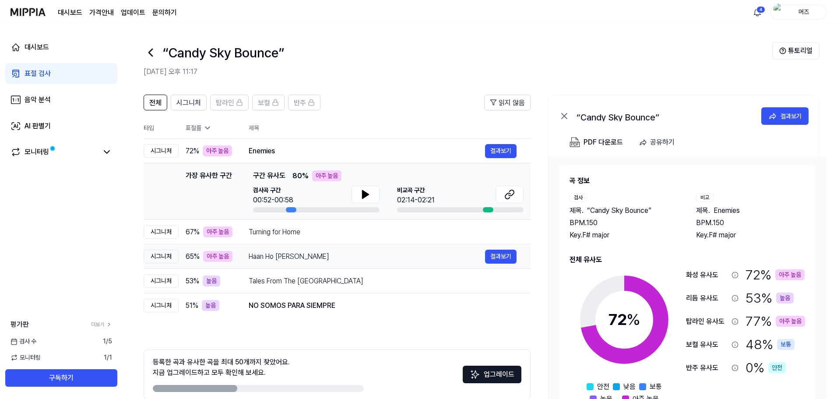
click at [372, 239] on td "Turning for Home 결과보기" at bounding box center [383, 232] width 296 height 25
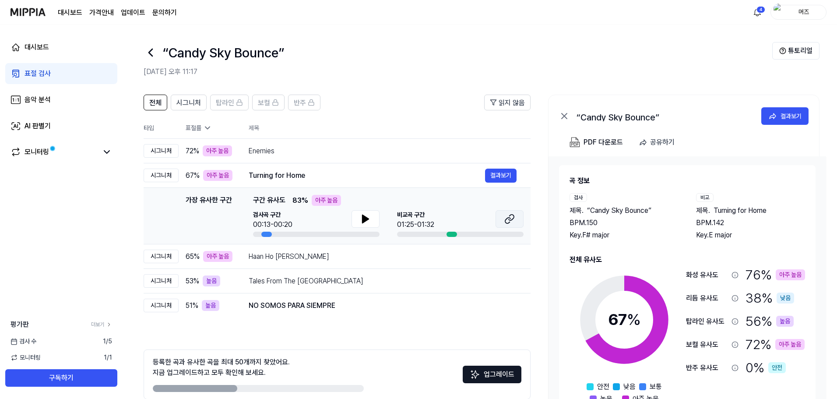
click at [372, 220] on button at bounding box center [510, 219] width 28 height 18
click at [361, 218] on icon at bounding box center [365, 219] width 11 height 11
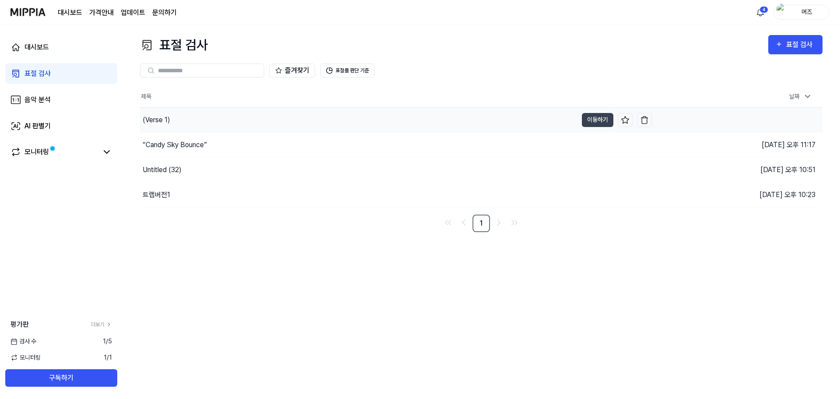
click at [210, 117] on div "(Verse 1)" at bounding box center [359, 120] width 438 height 25
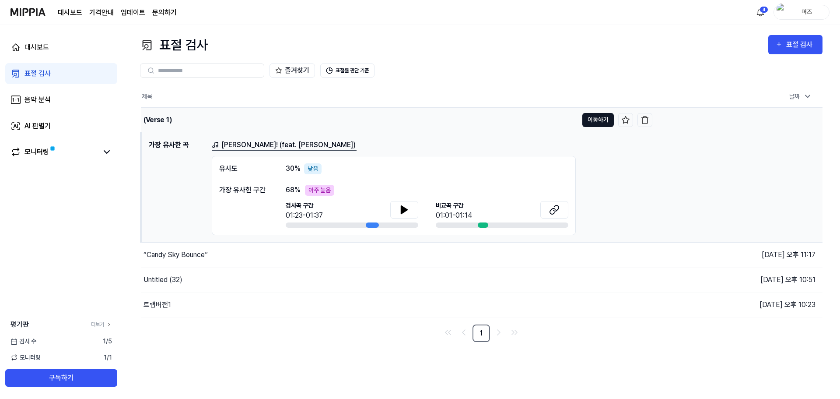
click at [372, 123] on button "이동하기" at bounding box center [599, 120] width 32 height 14
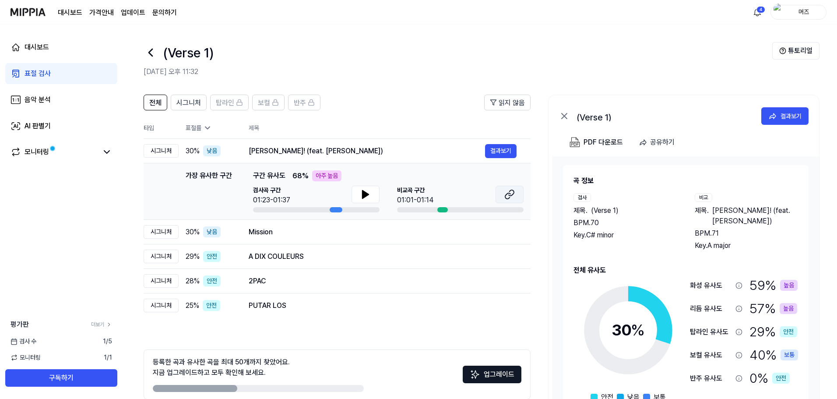
click at [372, 196] on button at bounding box center [510, 195] width 28 height 18
click at [345, 234] on div "Mission" at bounding box center [367, 232] width 236 height 11
